Goal: Information Seeking & Learning: Learn about a topic

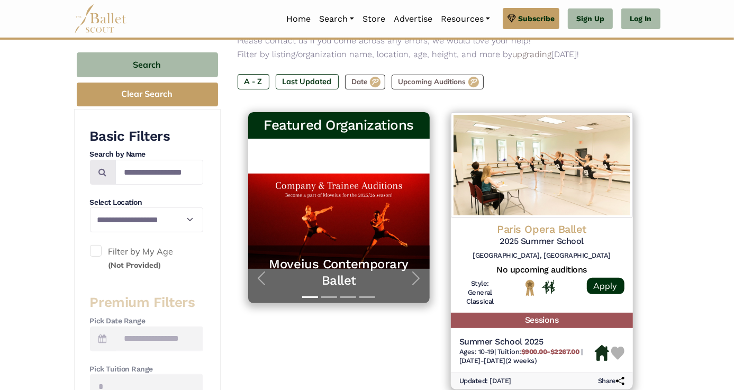
scroll to position [139, 0]
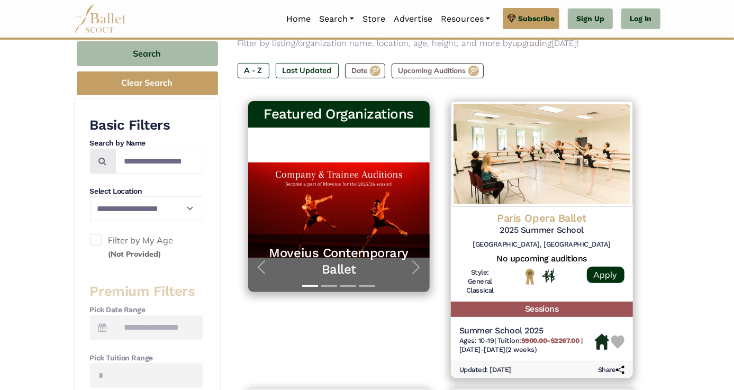
click at [97, 239] on span at bounding box center [96, 240] width 12 height 12
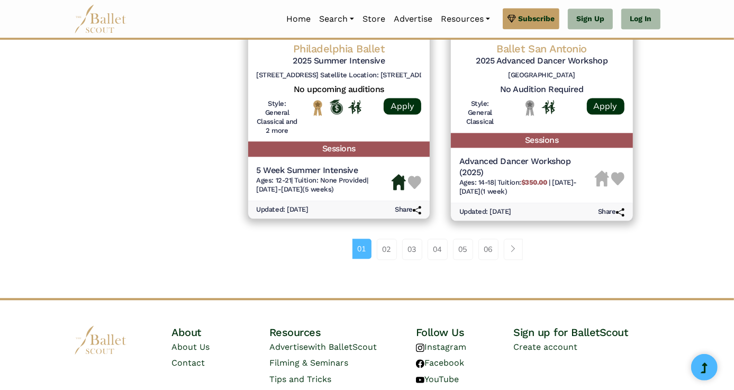
scroll to position [1523, 0]
click at [511, 242] on link "Page navigation example" at bounding box center [512, 249] width 19 height 21
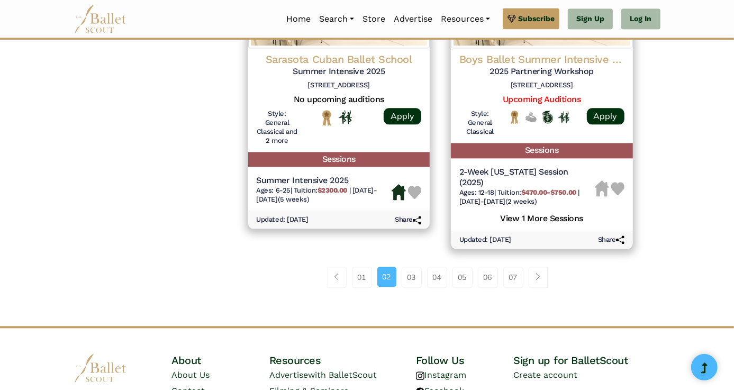
scroll to position [1571, 0]
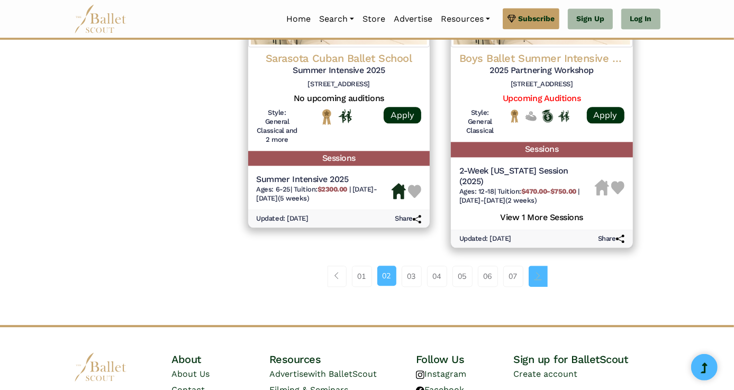
click at [540, 272] on span "Page navigation example" at bounding box center [537, 275] width 7 height 7
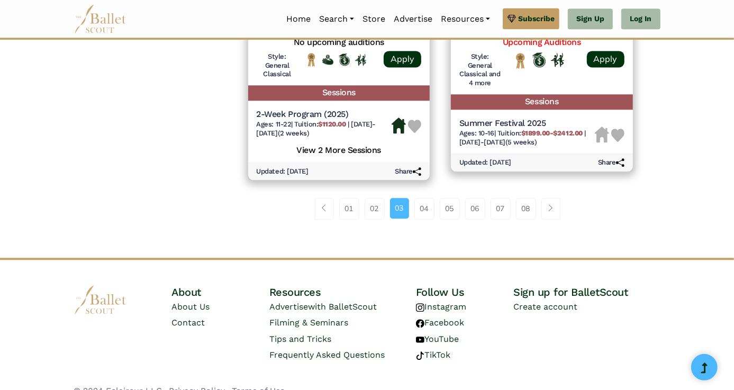
scroll to position [1596, 0]
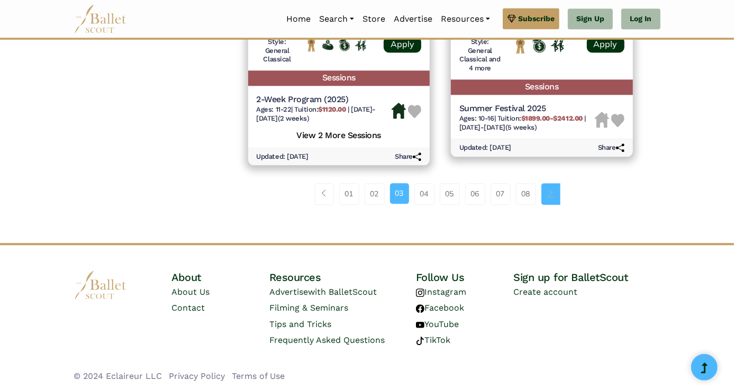
click at [553, 187] on link "Page navigation example" at bounding box center [550, 193] width 19 height 21
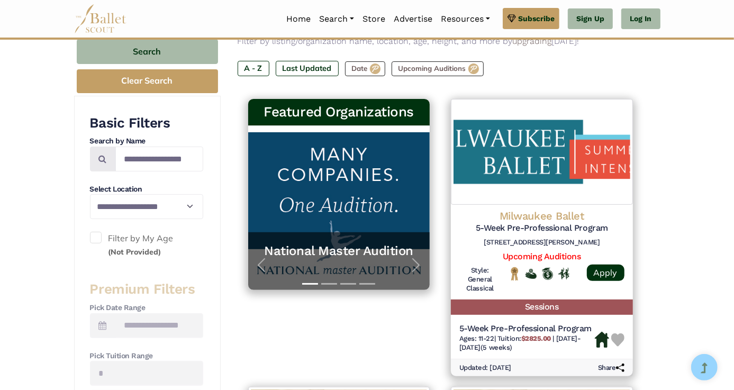
scroll to position [142, 0]
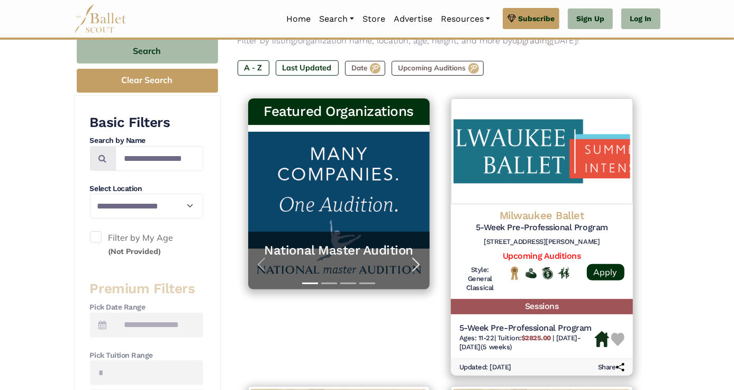
click at [419, 265] on span "button" at bounding box center [415, 264] width 17 height 17
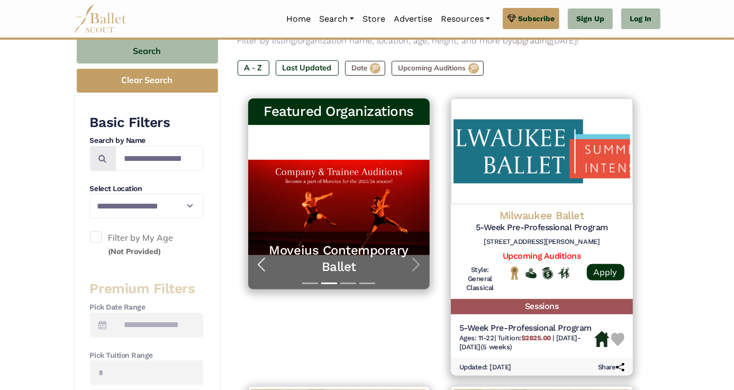
click at [265, 260] on span "button" at bounding box center [261, 264] width 17 height 17
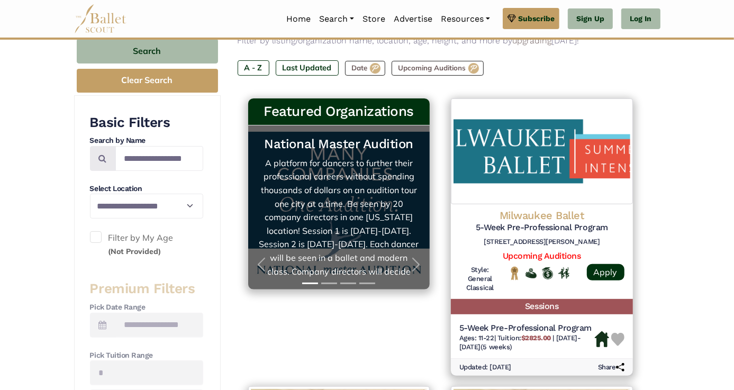
click at [301, 216] on link "National Master Audition A platform for dancers to further their professional c…" at bounding box center [339, 207] width 161 height 143
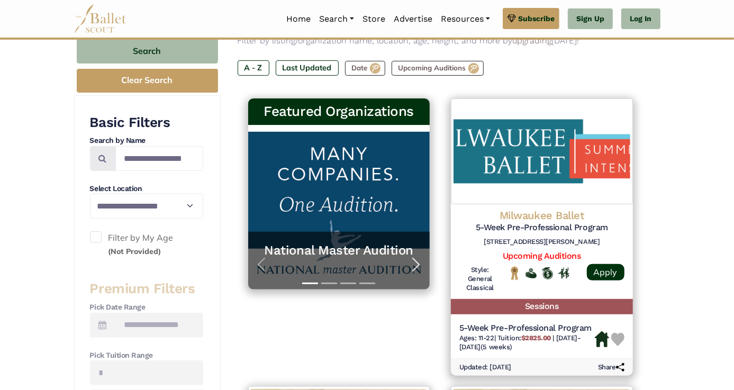
click at [413, 259] on span "button" at bounding box center [415, 264] width 17 height 17
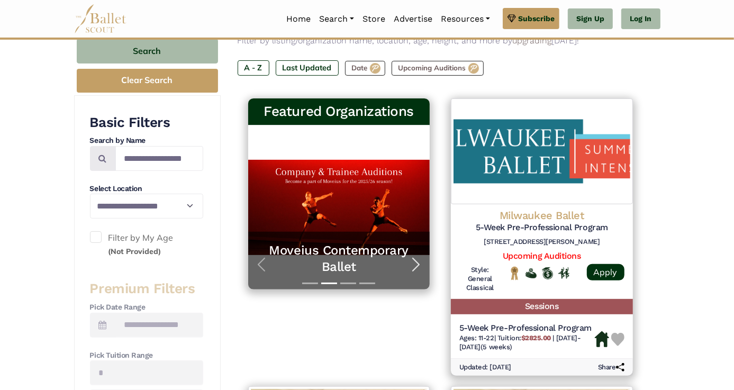
click at [413, 259] on span "button" at bounding box center [415, 264] width 17 height 17
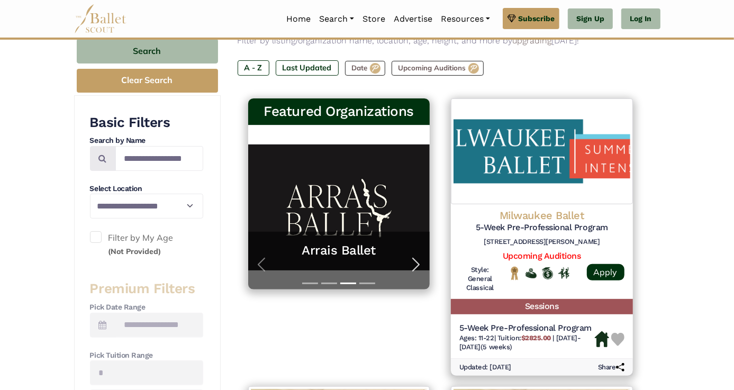
click at [413, 259] on span "button" at bounding box center [415, 264] width 17 height 17
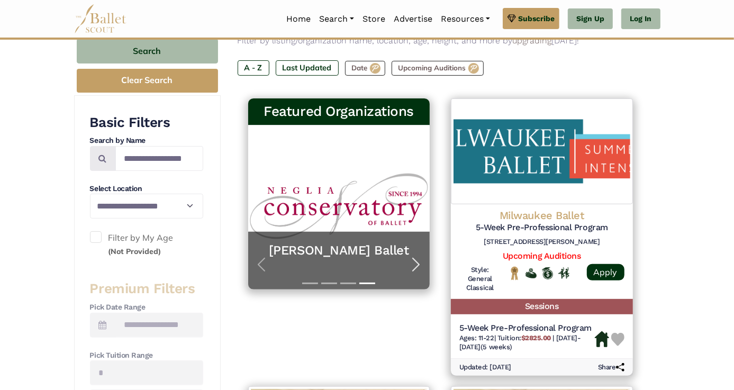
click at [413, 259] on span "button" at bounding box center [415, 264] width 17 height 17
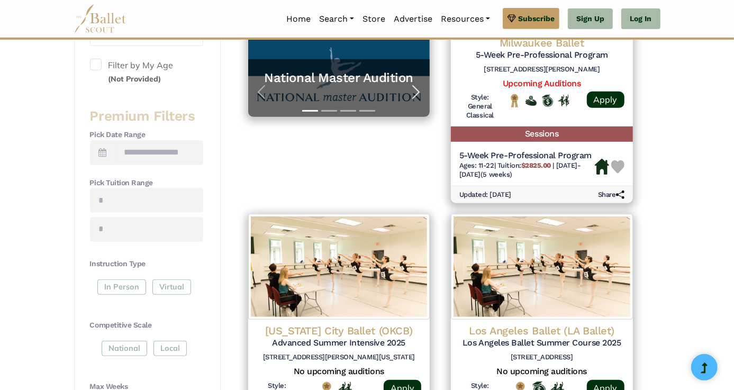
scroll to position [0, 0]
